Goal: Find specific page/section: Find specific page/section

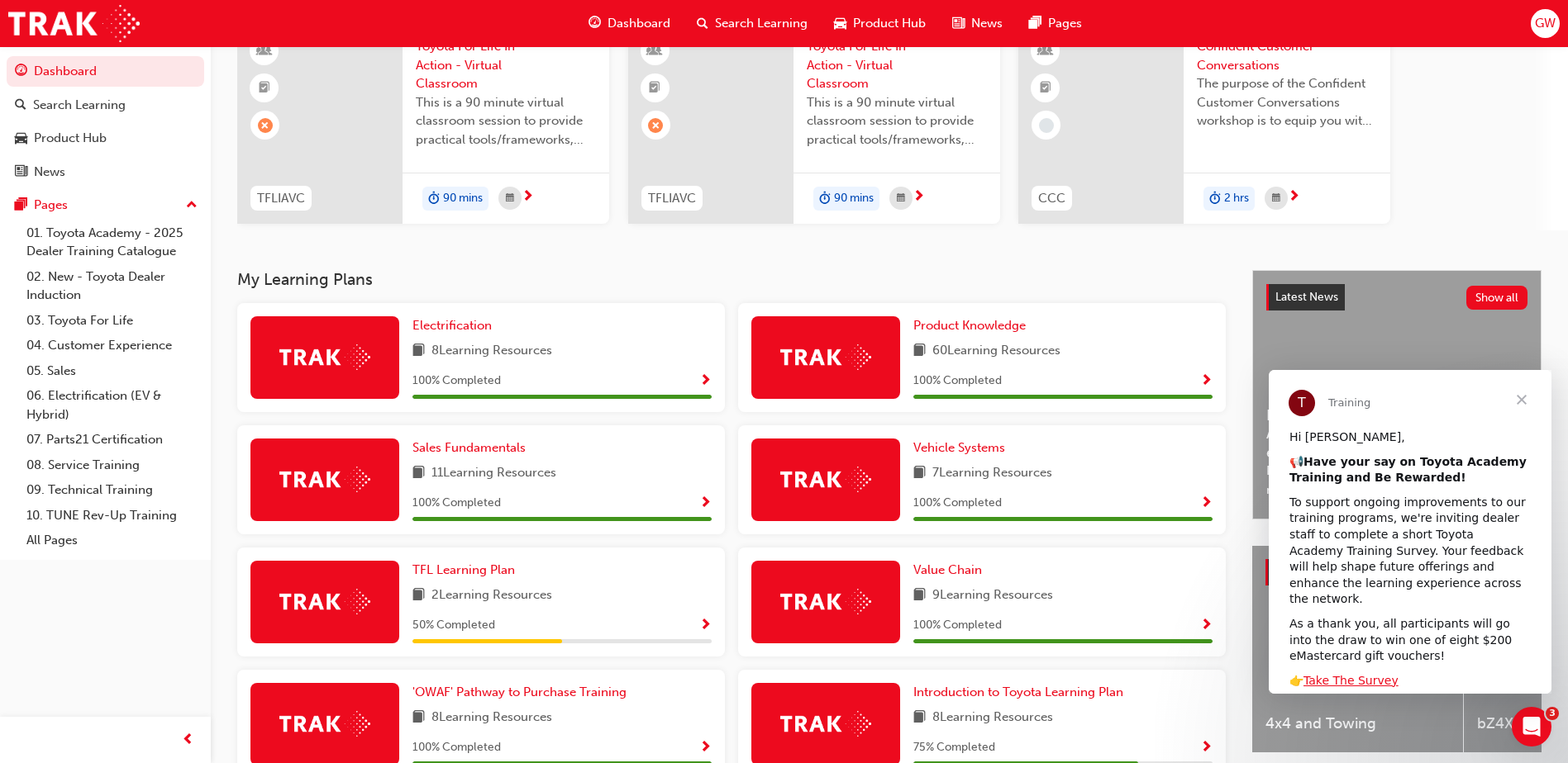
scroll to position [206, 0]
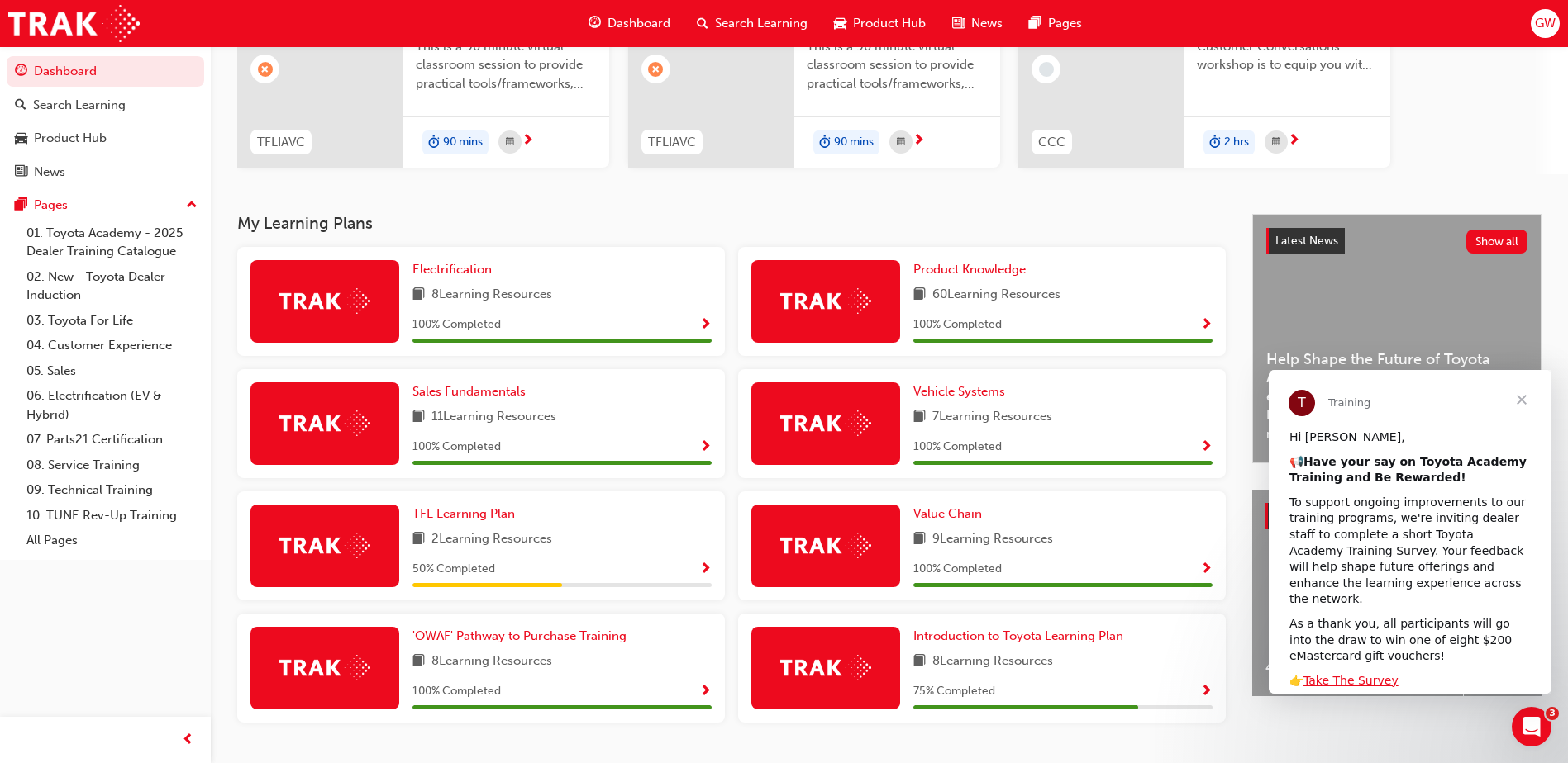
click at [1521, 399] on span "Close" at bounding box center [1521, 400] width 60 height 60
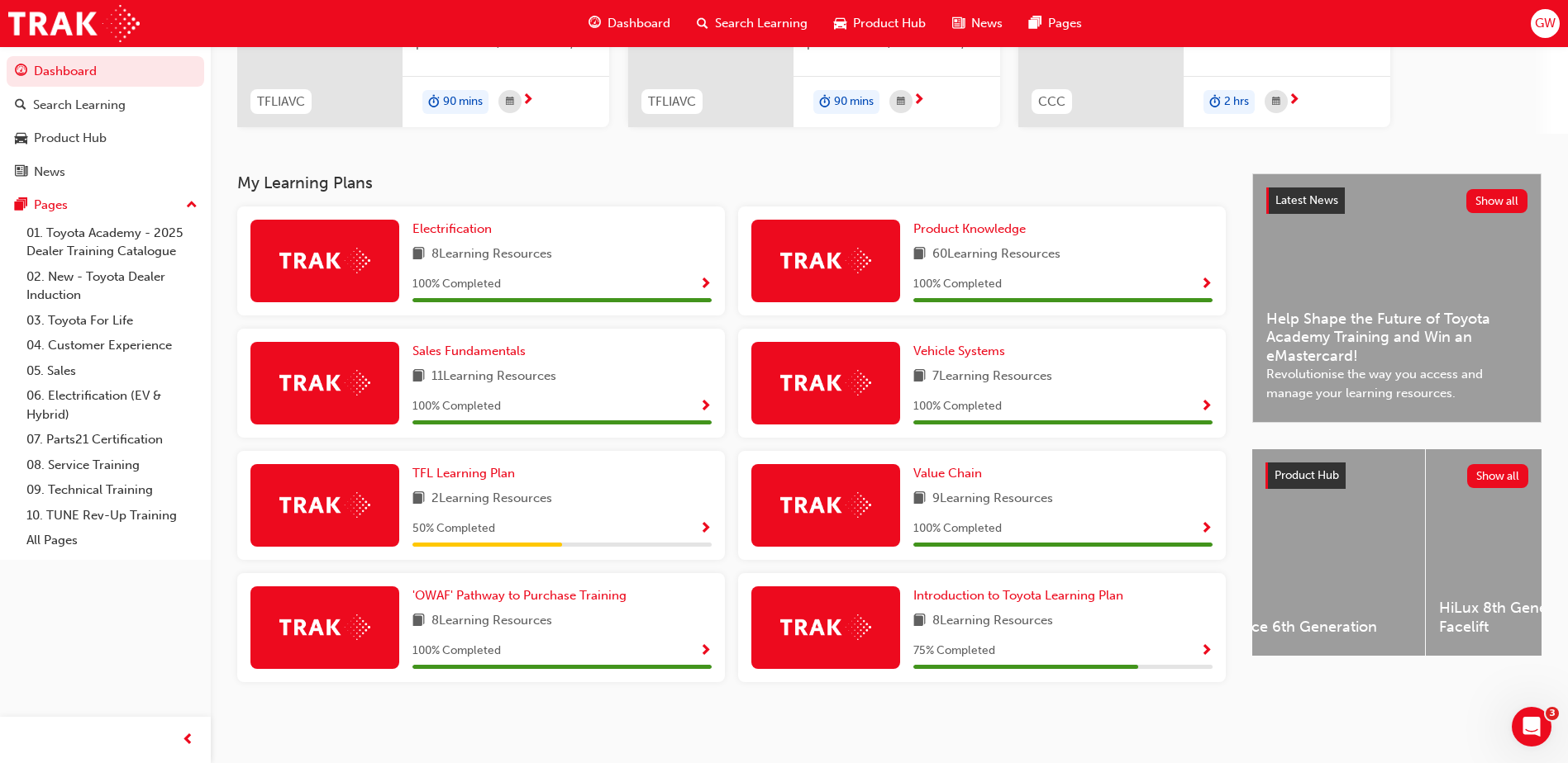
scroll to position [0, 3330]
click at [977, 229] on span "Product Knowledge" at bounding box center [969, 229] width 112 height 15
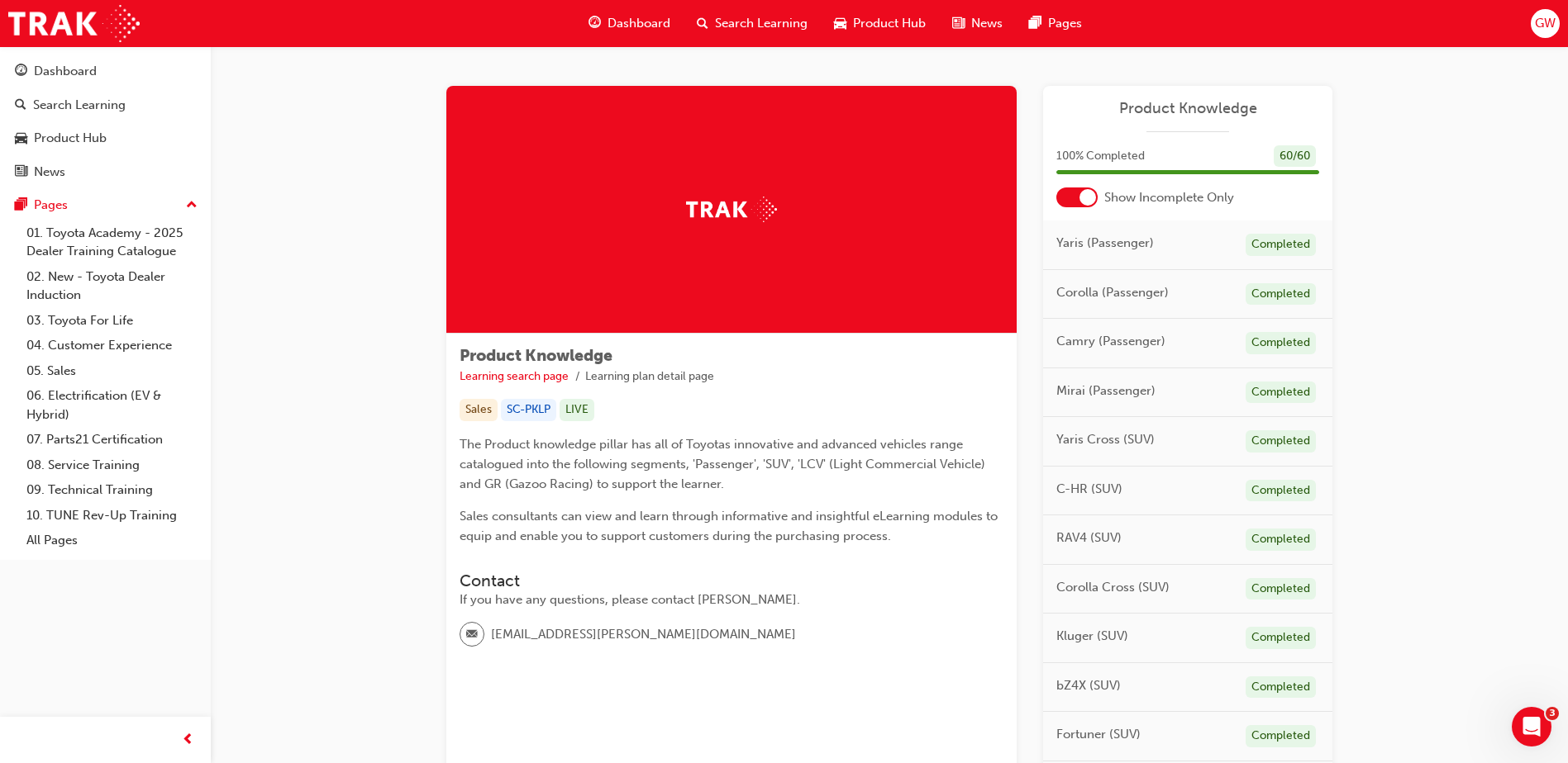
click at [1067, 198] on div at bounding box center [1077, 197] width 41 height 20
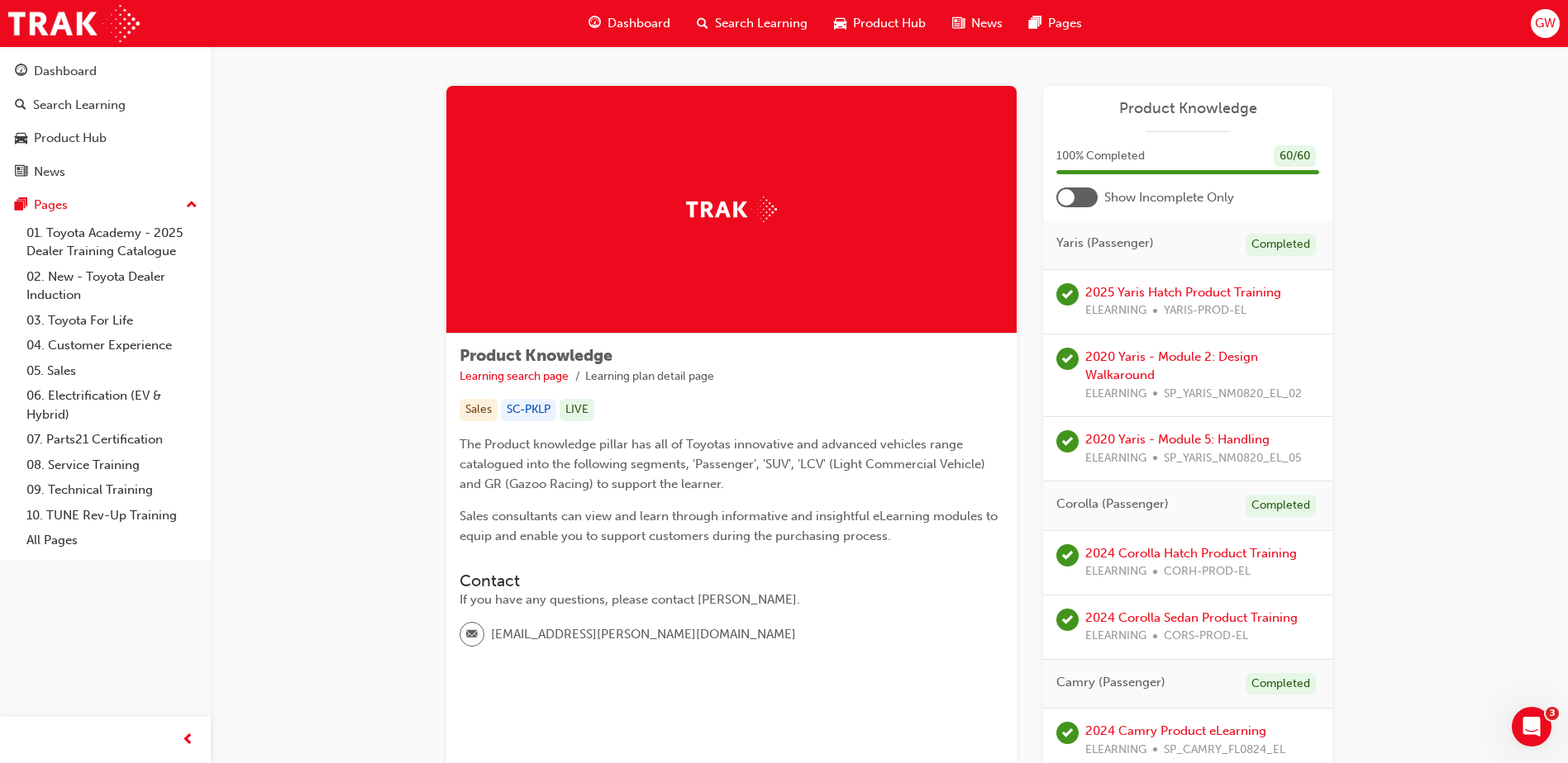
click at [1096, 196] on div at bounding box center [1077, 197] width 41 height 20
